Goal: Transaction & Acquisition: Download file/media

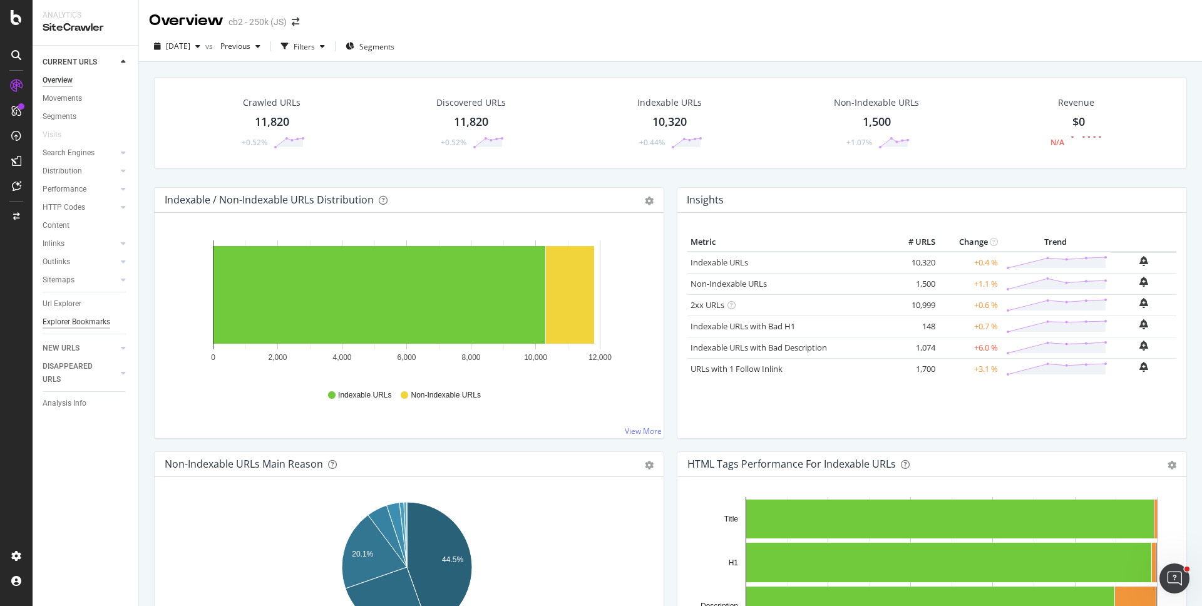
click at [90, 321] on div "Explorer Bookmarks" at bounding box center [77, 322] width 68 height 13
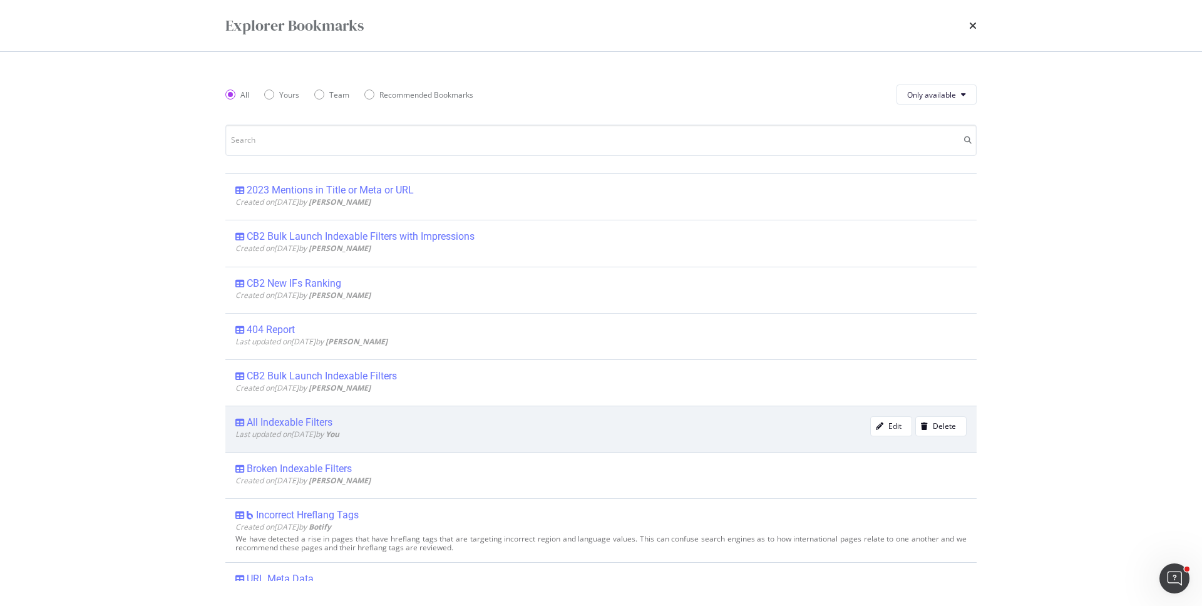
click at [321, 419] on div "All Indexable Filters" at bounding box center [290, 422] width 86 height 13
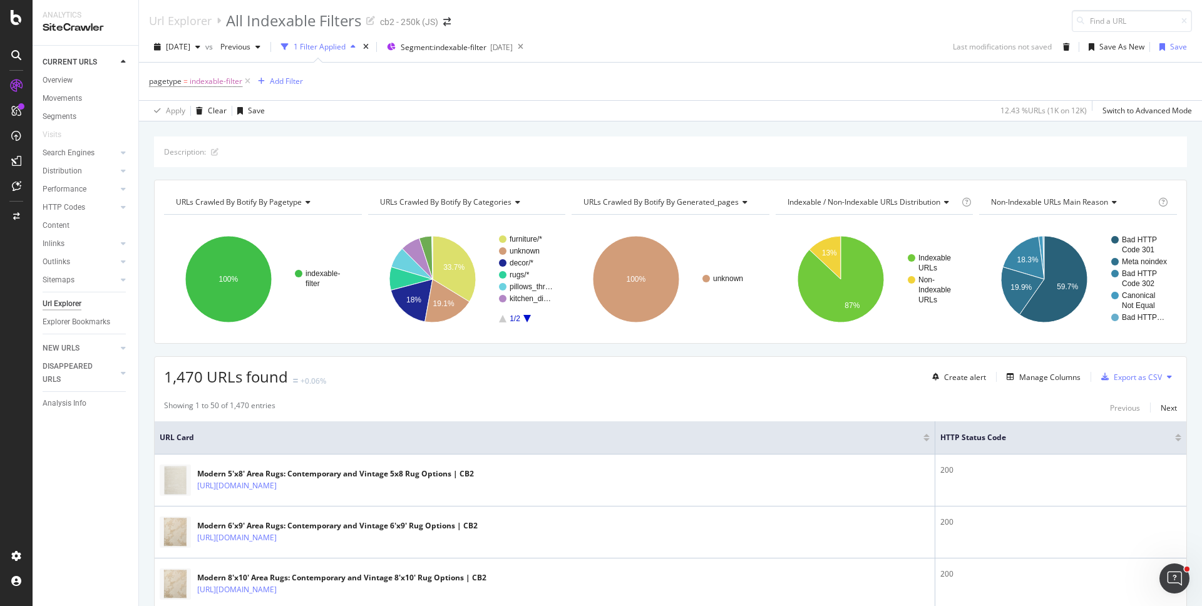
click at [1162, 378] on button at bounding box center [1169, 377] width 15 height 20
click at [1132, 380] on span "Export XML Sitemaps" at bounding box center [1106, 377] width 74 height 11
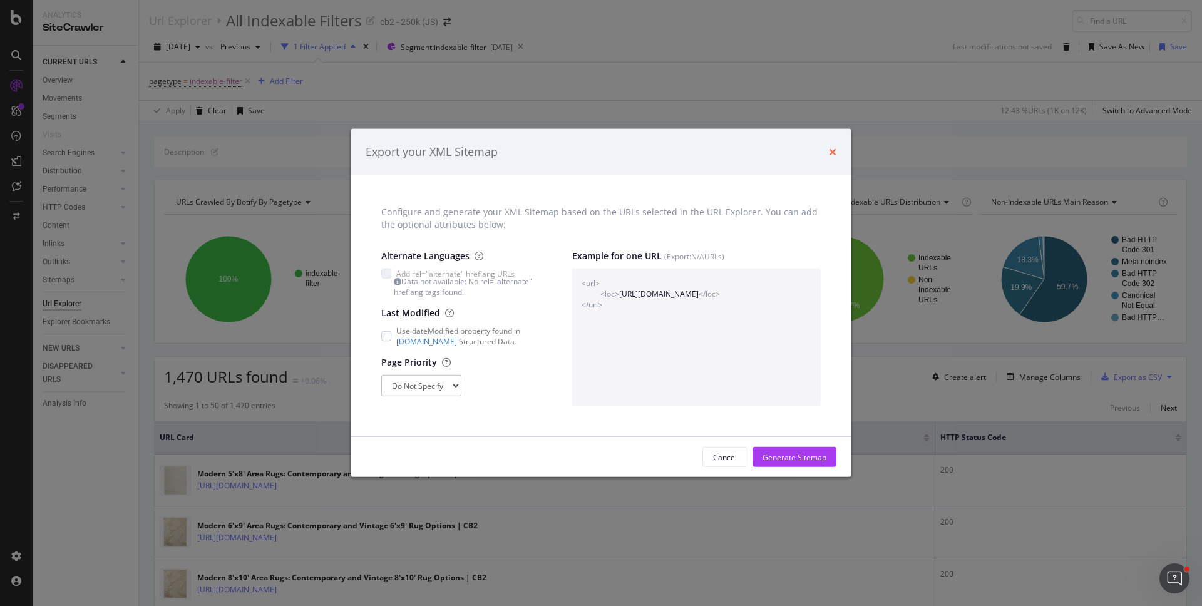
click at [833, 152] on icon "times" at bounding box center [833, 152] width 8 height 10
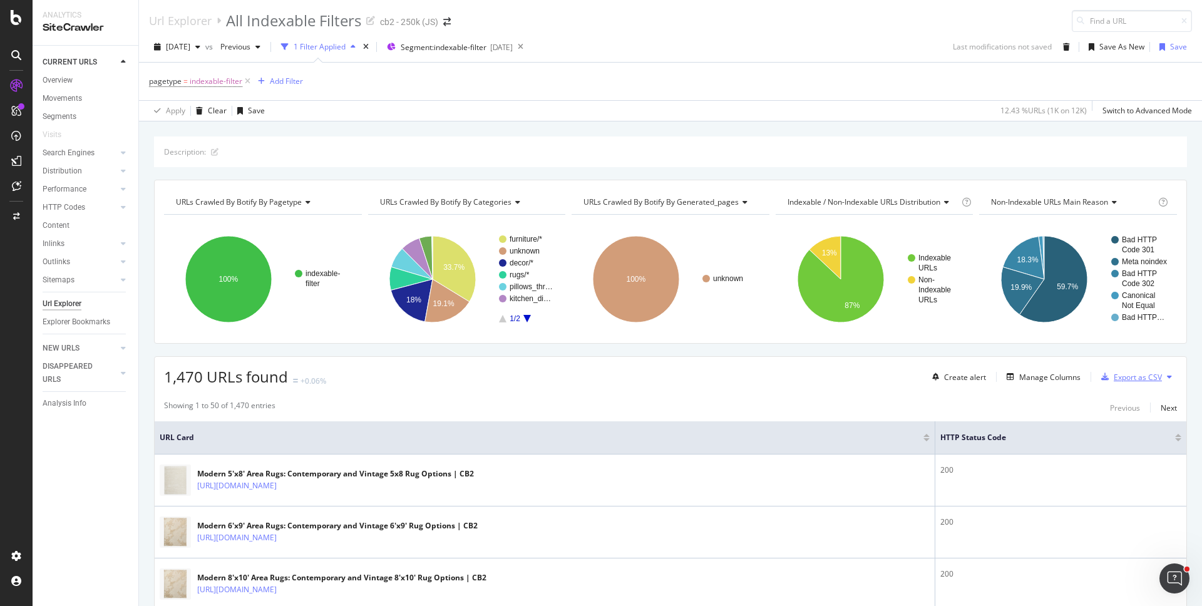
click at [1114, 378] on div "Export as CSV" at bounding box center [1138, 377] width 48 height 11
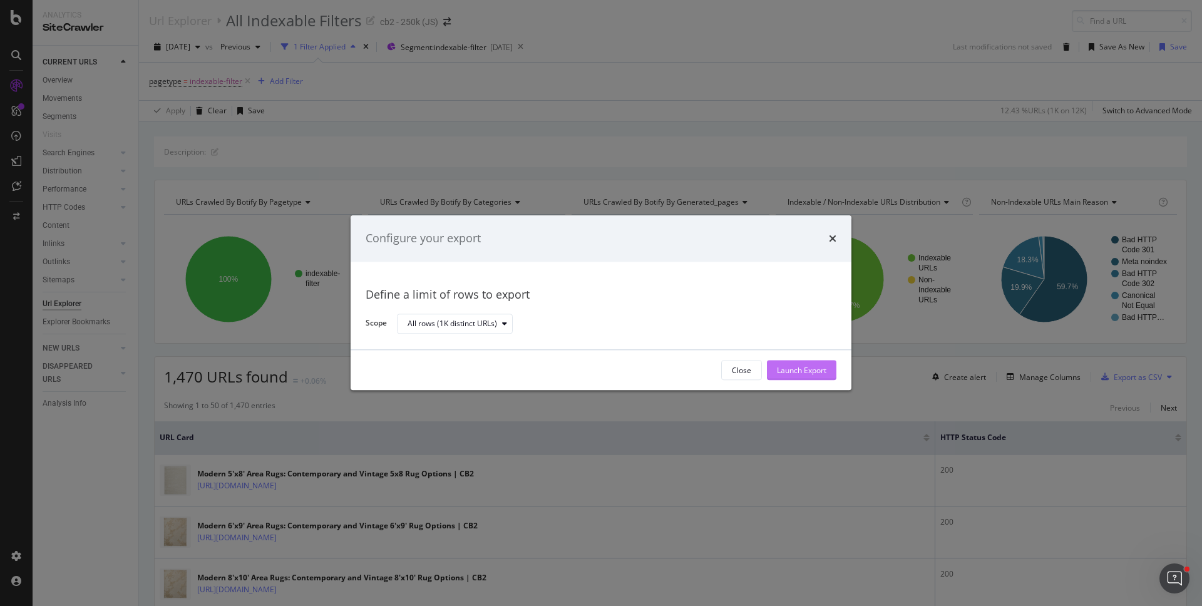
click at [808, 365] on div "Launch Export" at bounding box center [801, 370] width 49 height 11
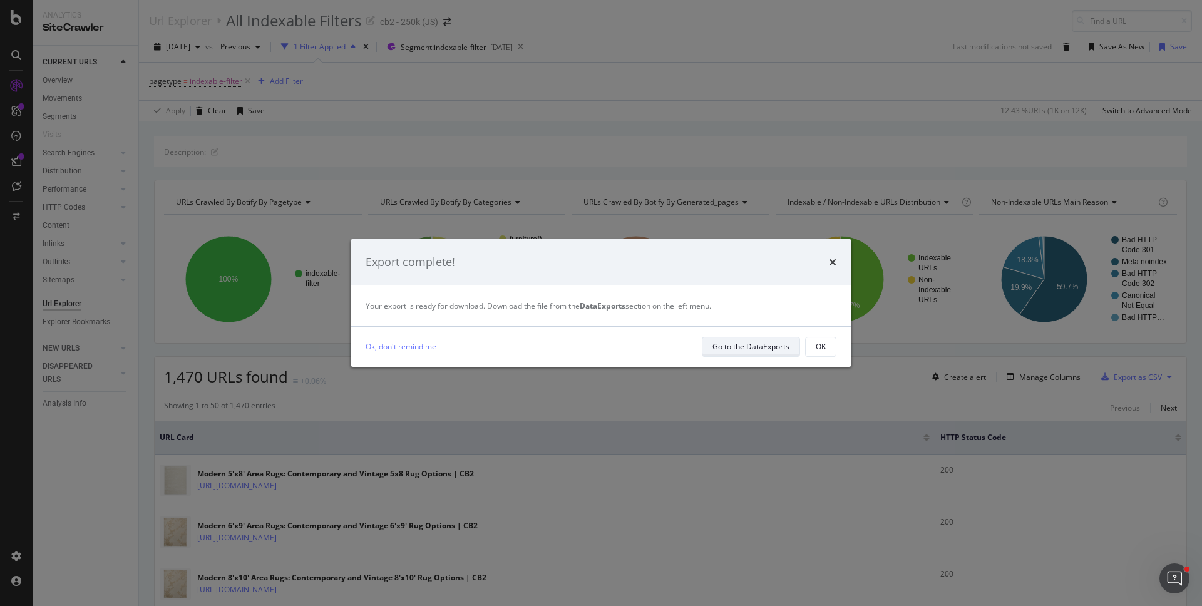
click at [768, 347] on div "Go to the DataExports" at bounding box center [751, 346] width 77 height 11
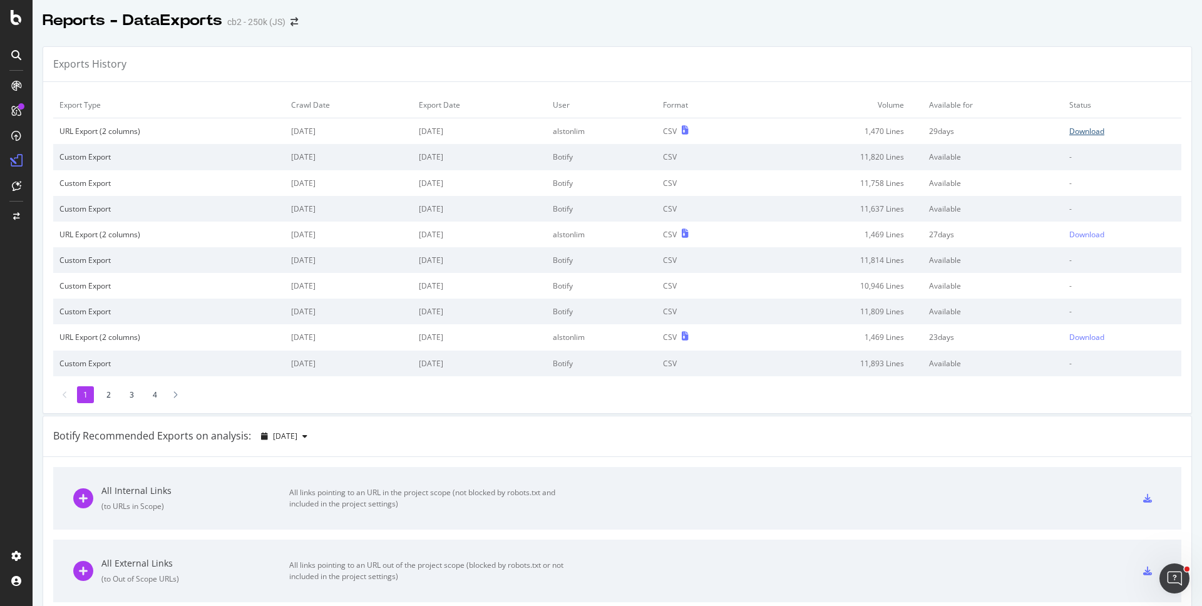
click at [1070, 127] on div "Download" at bounding box center [1087, 131] width 35 height 11
